Goal: Task Accomplishment & Management: Manage account settings

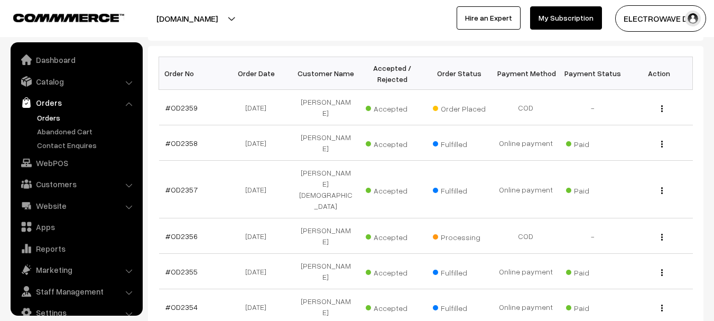
scroll to position [17, 0]
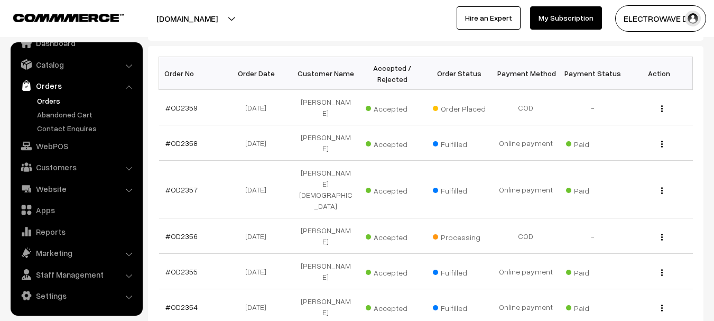
click at [47, 98] on link "Orders" at bounding box center [86, 100] width 105 height 11
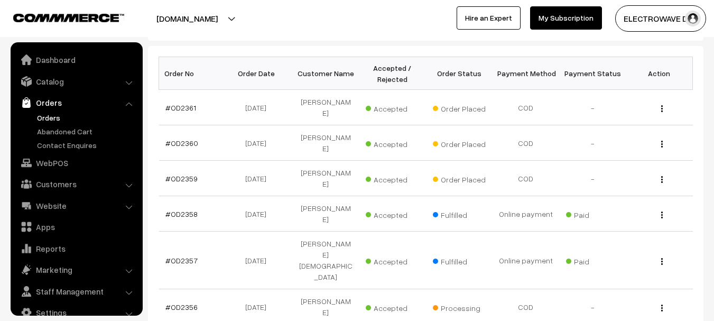
scroll to position [17, 0]
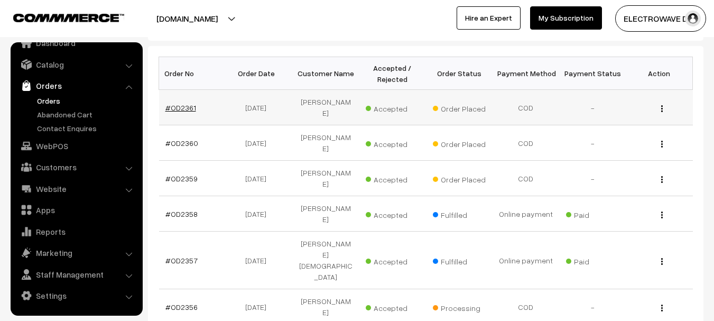
click at [186, 103] on link "#OD2361" at bounding box center [181, 107] width 31 height 9
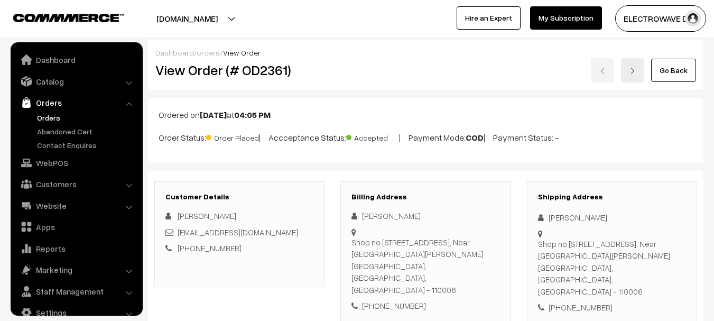
scroll to position [17, 0]
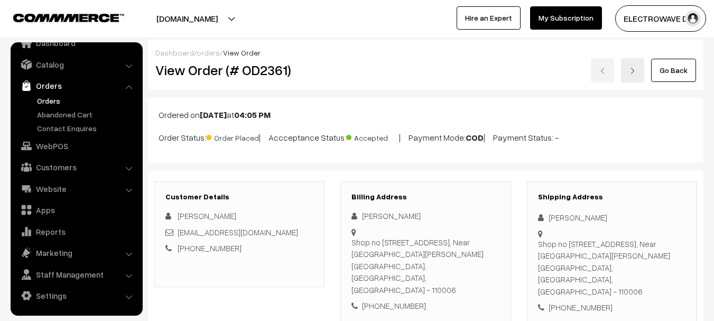
click at [442, 185] on div "Billing Address Sameer Jaheer Shop no 325 more sarai road, Near old lajpat rai …" at bounding box center [426, 252] width 170 height 142
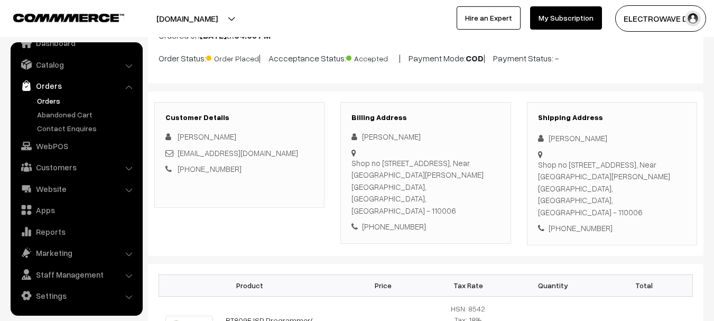
scroll to position [0, 0]
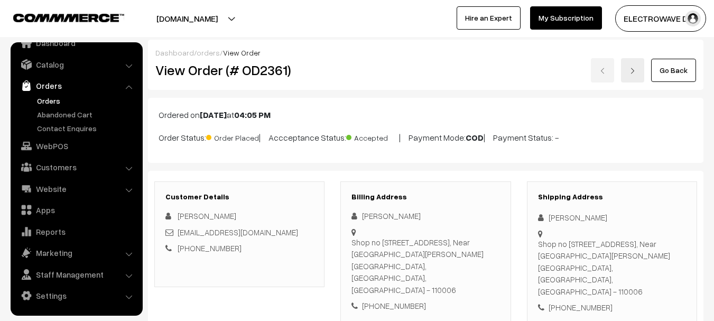
click at [621, 70] on div "Go Back" at bounding box center [518, 70] width 355 height 24
click at [631, 65] on link at bounding box center [632, 70] width 23 height 24
click at [633, 76] on link at bounding box center [632, 70] width 23 height 24
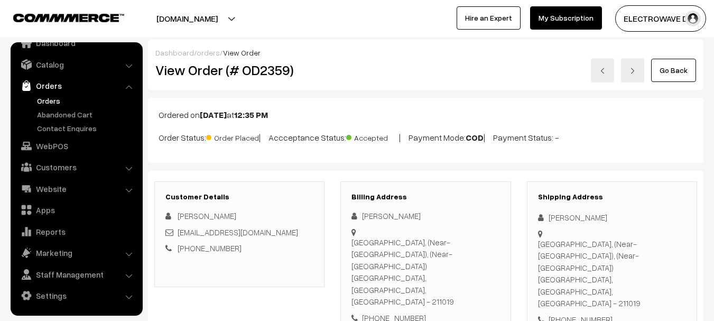
click at [52, 105] on link "Orders" at bounding box center [86, 100] width 105 height 11
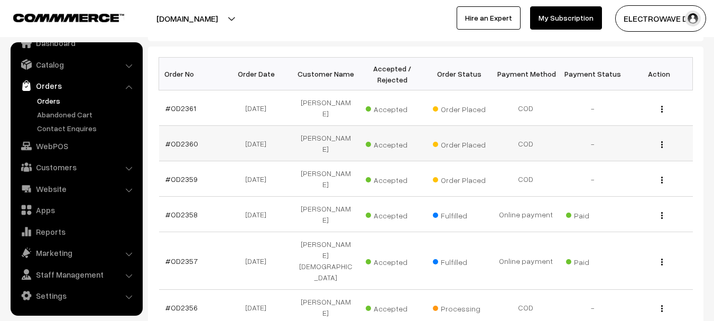
scroll to position [159, 0]
click at [179, 303] on link "#OD2356" at bounding box center [182, 307] width 32 height 9
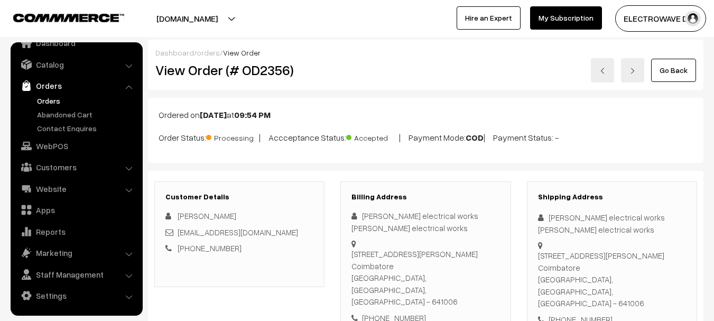
click at [266, 71] on h2 "View Order (# OD2356)" at bounding box center [240, 70] width 170 height 16
copy h2 "OD2356"
click at [584, 314] on div "+91 9994858294" at bounding box center [612, 320] width 148 height 12
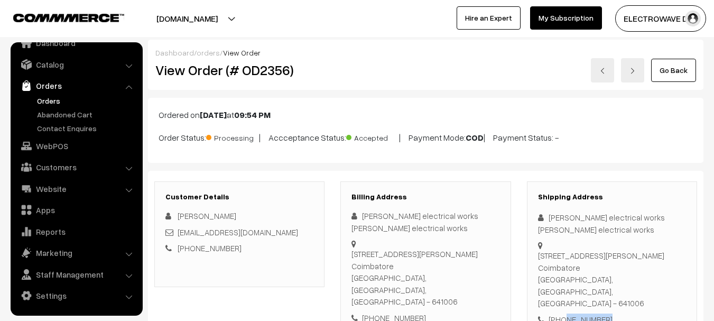
copy div "9994858294"
click at [286, 56] on div "Dashboard / orders / View Order" at bounding box center [425, 52] width 541 height 11
click at [259, 78] on h2 "View Order (# OD2356)" at bounding box center [240, 70] width 170 height 16
copy h2 "OD2356"
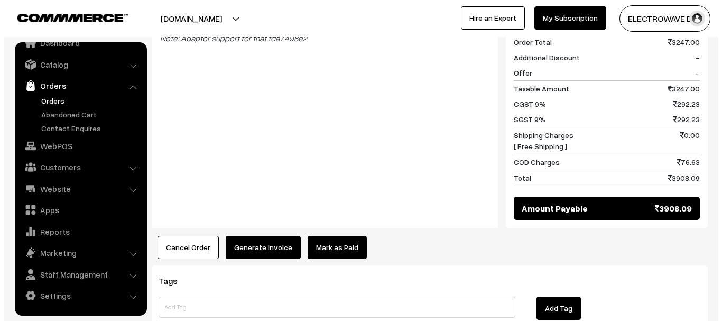
scroll to position [740, 0]
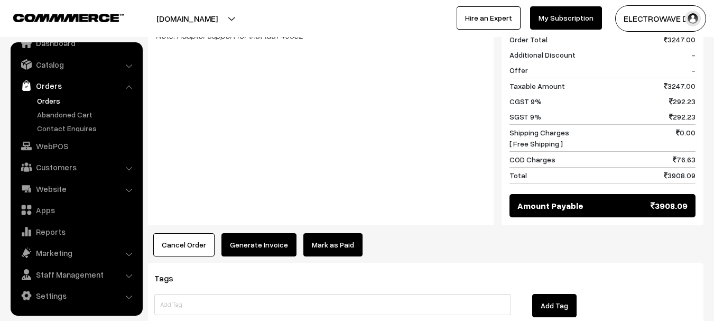
click at [177, 233] on button "Cancel Order" at bounding box center [183, 244] width 61 height 23
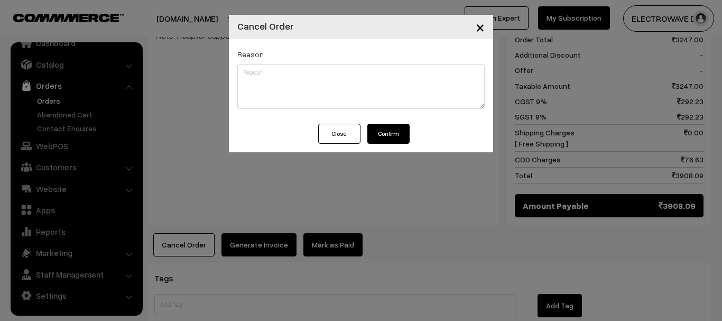
click at [404, 135] on button "Confirm" at bounding box center [389, 134] width 42 height 20
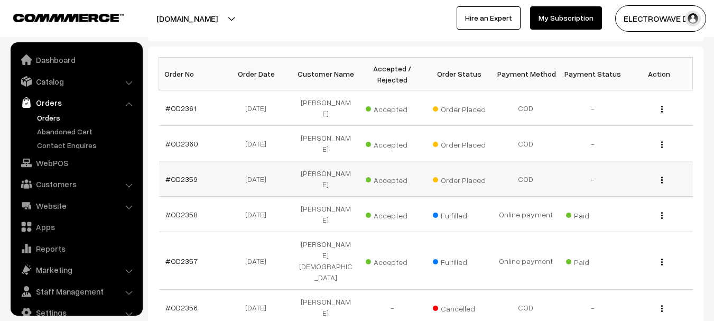
scroll to position [17, 0]
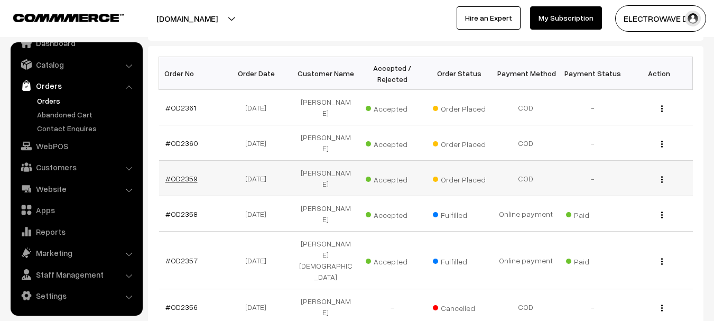
click at [191, 174] on link "#OD2359" at bounding box center [182, 178] width 32 height 9
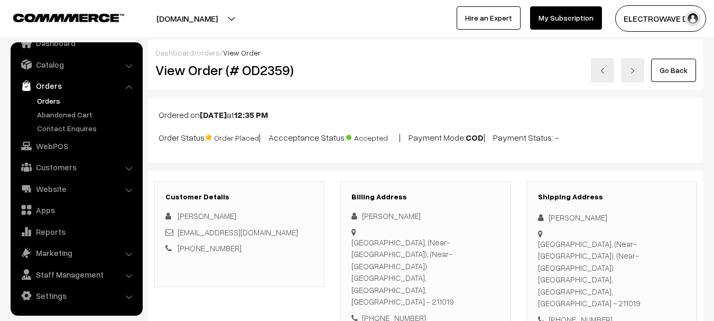
click at [195, 117] on p "Ordered on Sep 30, 2025 at 12:35 PM" at bounding box center [426, 114] width 535 height 13
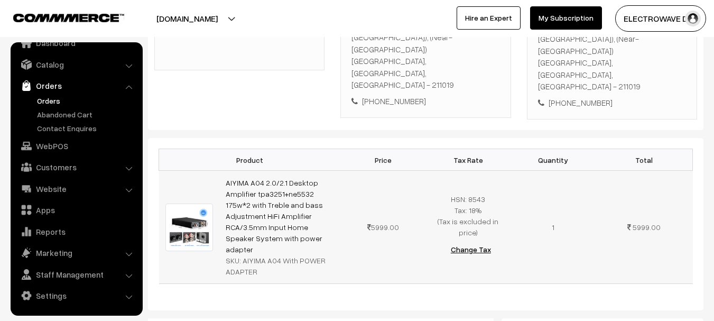
scroll to position [159, 0]
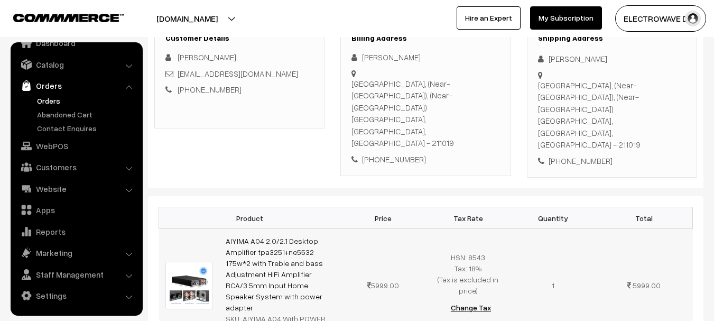
drag, startPoint x: 241, startPoint y: 274, endPoint x: 262, endPoint y: 284, distance: 23.4
click at [262, 313] on div "SKU: AIYIMA A04 With POWER ADAPTER" at bounding box center [280, 324] width 109 height 22
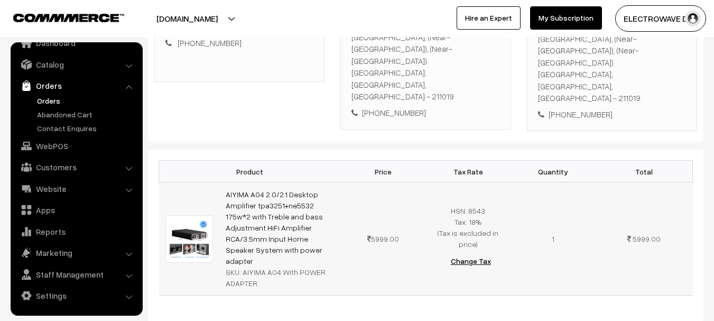
scroll to position [264, 0]
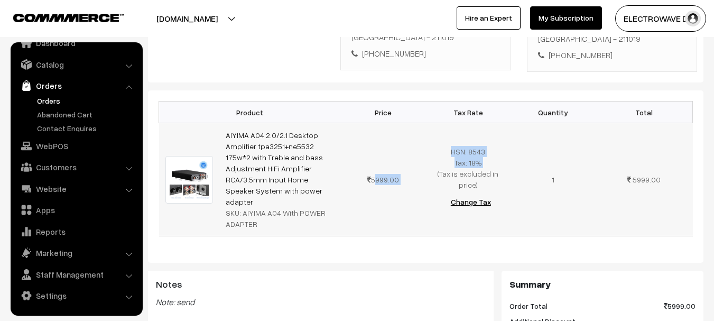
drag, startPoint x: 373, startPoint y: 139, endPoint x: 427, endPoint y: 134, distance: 54.2
click at [427, 134] on tr "AIYIMA A04 2.0/2.1 Desktop Amplifier tpa3251+ne5532 175w*2 with Treble and bass…" at bounding box center [426, 179] width 534 height 113
click at [489, 143] on td "HSN: 8543 Tax: 18% (Tax is excluded in price) Change Tax" at bounding box center [468, 179] width 85 height 113
drag, startPoint x: 451, startPoint y: 134, endPoint x: 436, endPoint y: 131, distance: 15.3
click at [436, 131] on td "HSN: 8543 Tax: 18% (Tax is excluded in price) Change Tax" at bounding box center [468, 179] width 85 height 113
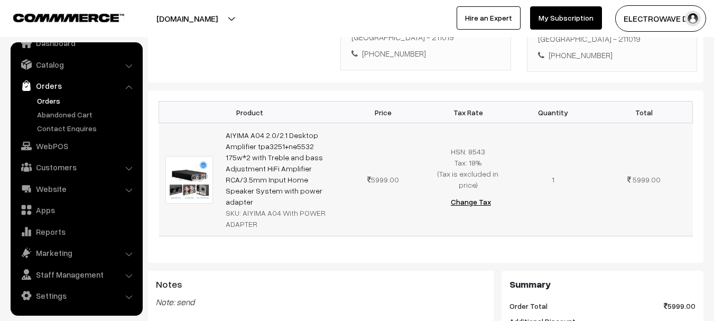
drag, startPoint x: 494, startPoint y: 147, endPoint x: 433, endPoint y: 131, distance: 63.0
click at [433, 131] on td "HSN: 8543 Tax: 18% (Tax is excluded in price) Change Tax" at bounding box center [468, 179] width 85 height 113
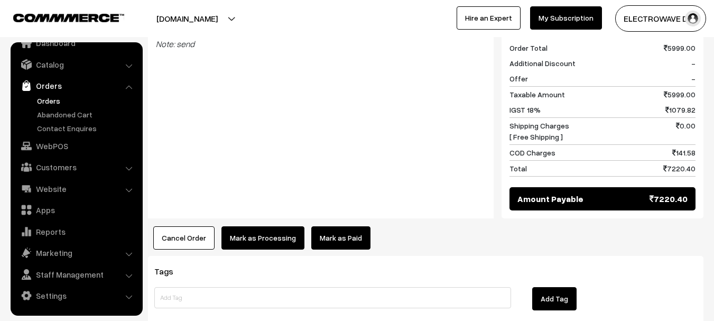
scroll to position [555, 0]
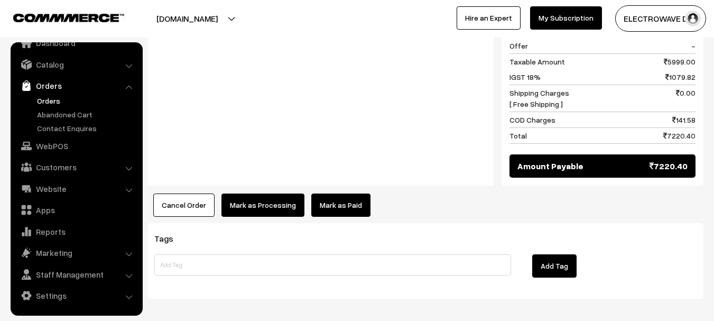
click at [427, 223] on div "Tags Add Tag" at bounding box center [426, 261] width 556 height 76
click at [252, 146] on div "Product Price Tax Rate Quantity Total AIYIMA A04 2.0/2.1 Desktop Amplifier tpa3…" at bounding box center [426, 8] width 556 height 417
click at [252, 194] on button "Mark as Processing" at bounding box center [263, 205] width 83 height 23
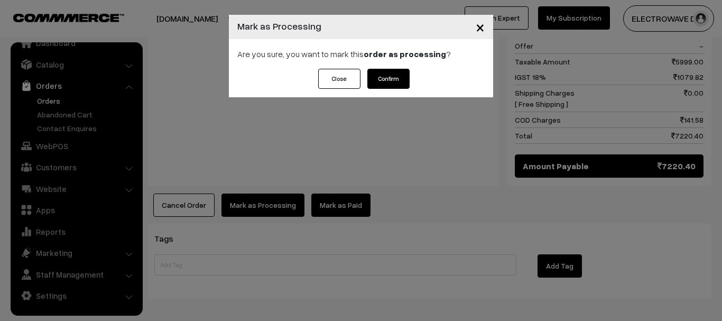
click at [398, 79] on button "Confirm" at bounding box center [389, 79] width 42 height 20
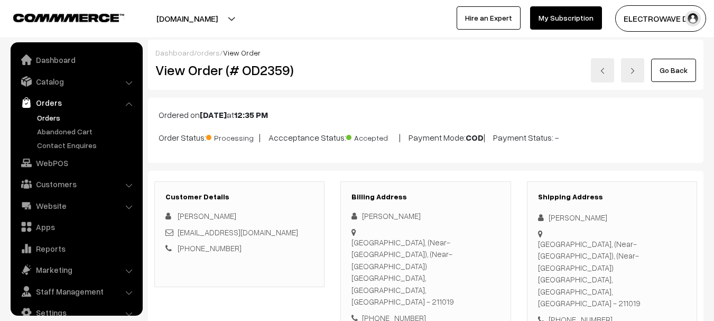
scroll to position [17, 0]
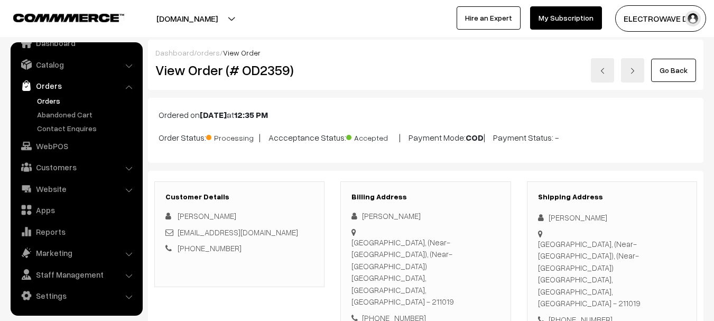
click at [603, 68] on img at bounding box center [603, 71] width 6 height 6
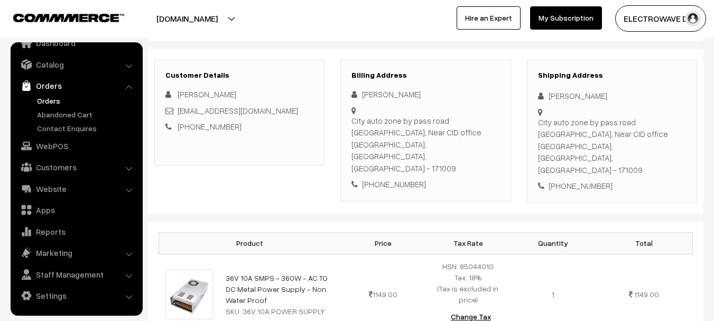
scroll to position [106, 0]
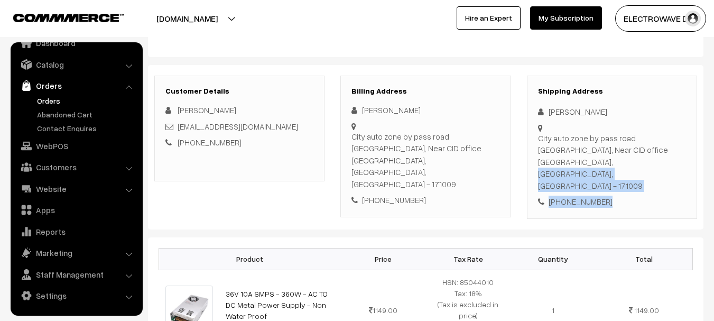
drag, startPoint x: 539, startPoint y: 164, endPoint x: 617, endPoint y: 171, distance: 78.1
click at [617, 171] on div "Shipping Address [PERSON_NAME] City auto zone by pass road [GEOGRAPHIC_DATA], N…" at bounding box center [612, 147] width 170 height 143
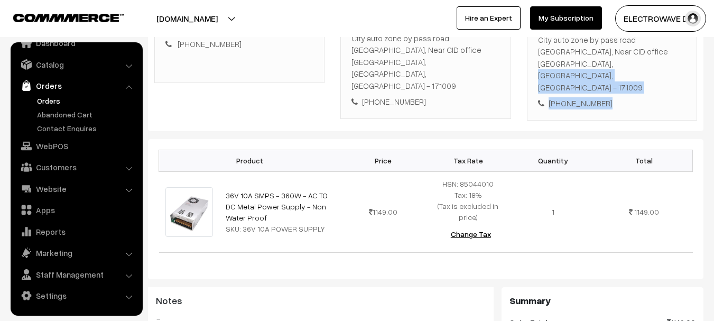
scroll to position [212, 0]
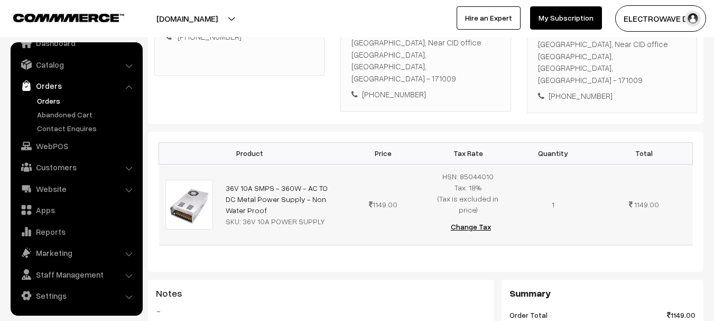
click at [525, 208] on td "1" at bounding box center [553, 204] width 85 height 81
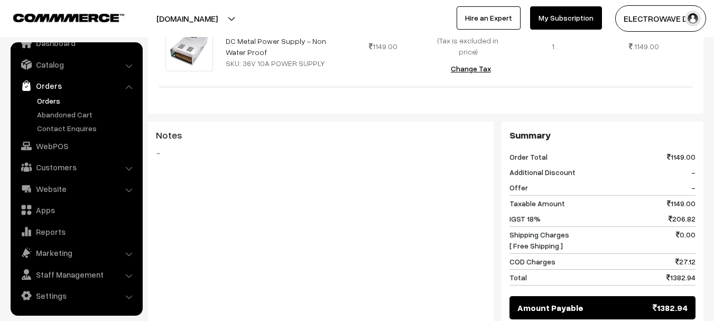
scroll to position [370, 0]
drag, startPoint x: 506, startPoint y: 177, endPoint x: 574, endPoint y: 177, distance: 68.2
click at [574, 177] on div "Summary Order Total 1149.00 Additional Discount - Offer - Taxable Amount 1149.0…" at bounding box center [603, 224] width 202 height 206
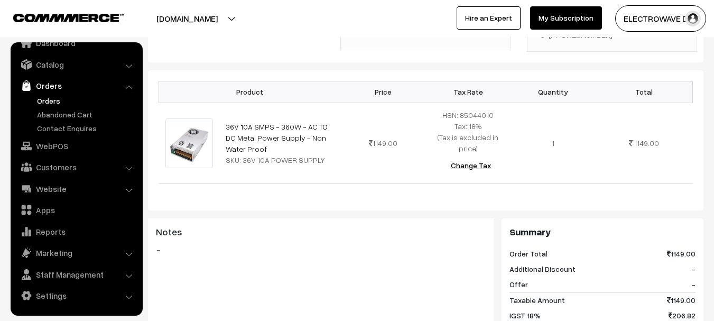
scroll to position [159, 0]
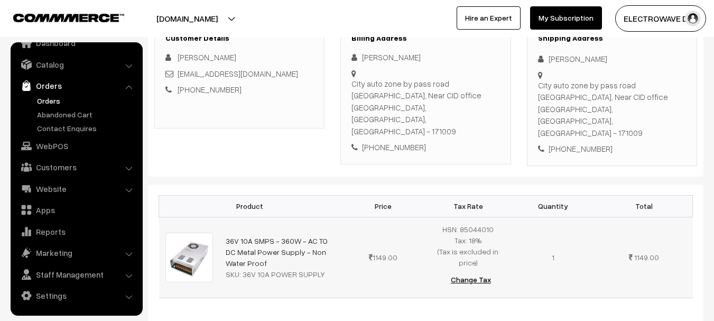
drag, startPoint x: 243, startPoint y: 250, endPoint x: 329, endPoint y: 249, distance: 86.7
click at [329, 269] on div "SKU: 36V 10A POWER SUPPLY" at bounding box center [280, 274] width 109 height 11
click at [372, 283] on div "Product Price Tax Rate Quantity Total 36V 10A SMPS - 360W - AC TO DC Metal Powe…" at bounding box center [426, 255] width 556 height 140
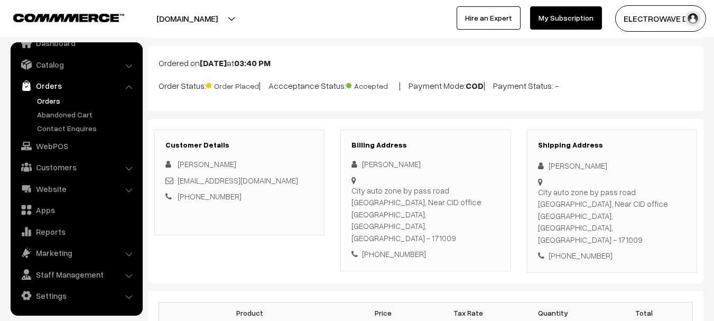
scroll to position [0, 0]
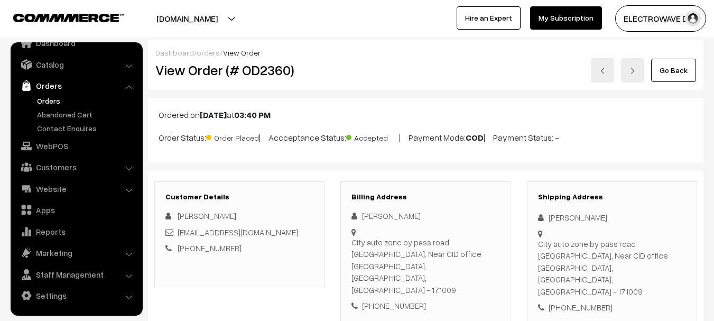
click at [603, 73] on img at bounding box center [603, 71] width 6 height 6
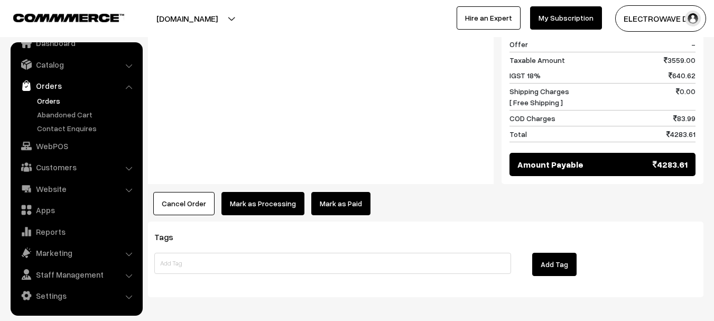
scroll to position [159, 0]
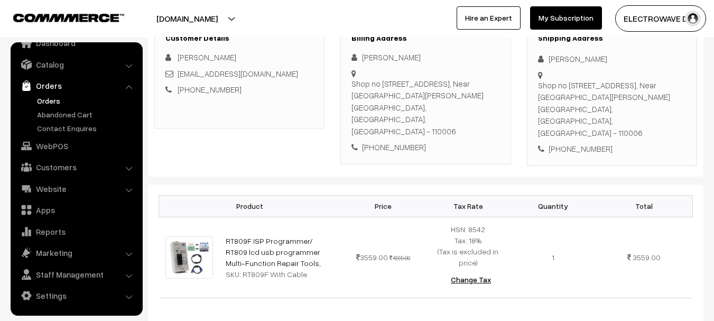
click at [588, 143] on div "[PHONE_NUMBER]" at bounding box center [612, 149] width 148 height 12
click at [502, 195] on th "Tax Rate" at bounding box center [468, 206] width 85 height 22
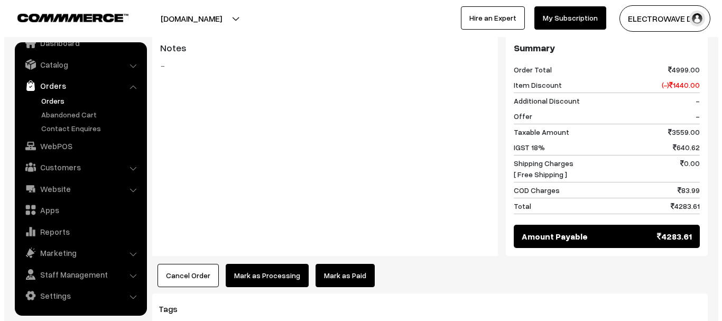
scroll to position [529, 0]
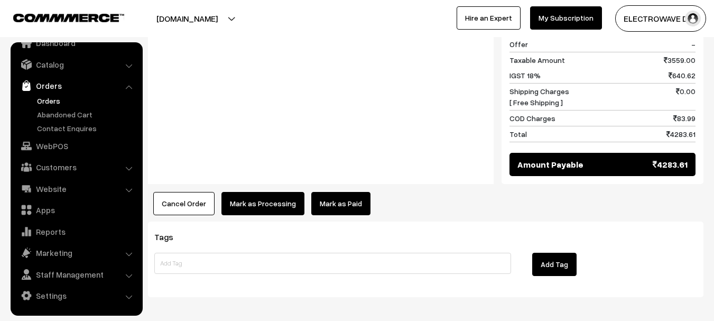
click at [229, 192] on button "Mark as Processing" at bounding box center [263, 203] width 83 height 23
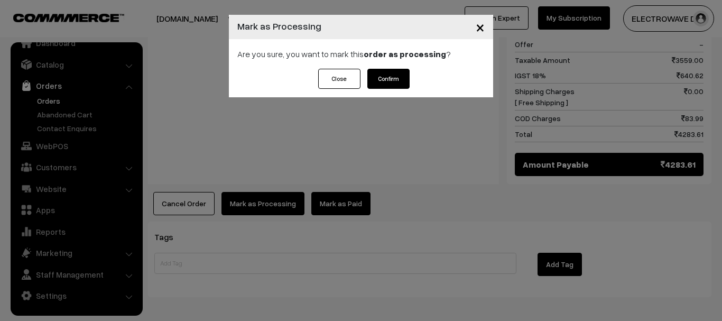
click at [396, 72] on button "Confirm" at bounding box center [389, 79] width 42 height 20
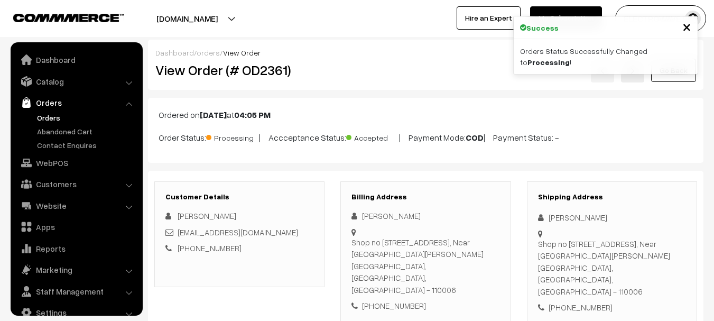
scroll to position [17, 0]
